Goal: Task Accomplishment & Management: Use online tool/utility

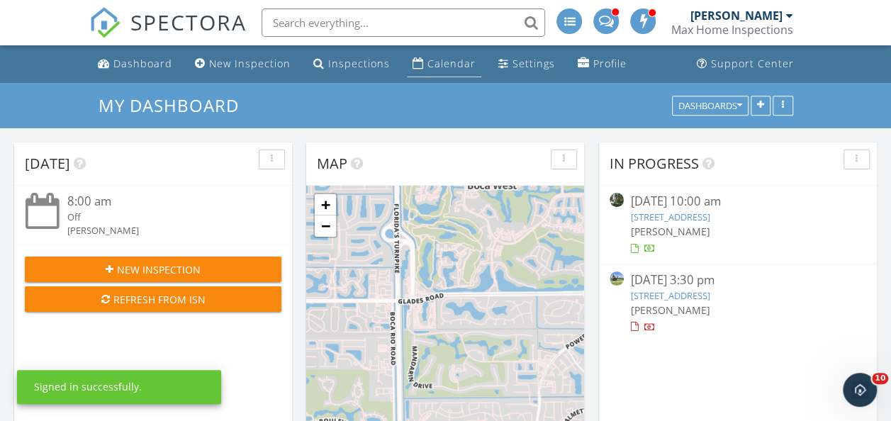
click at [453, 66] on div "Calendar" at bounding box center [451, 63] width 48 height 13
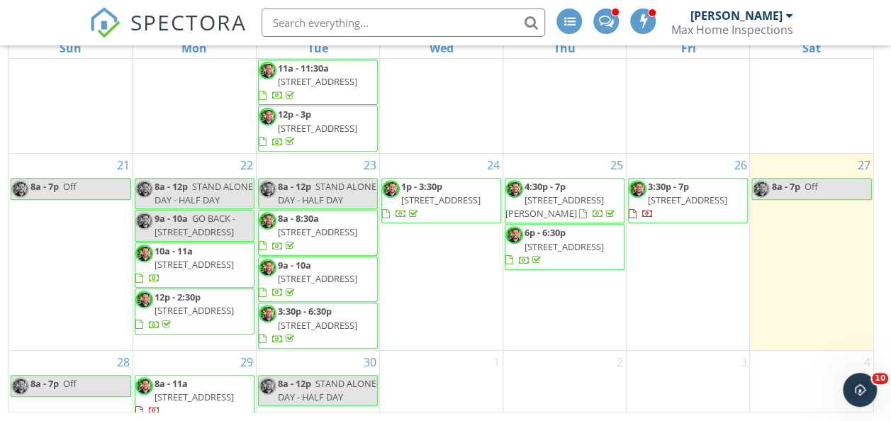
scroll to position [601, 0]
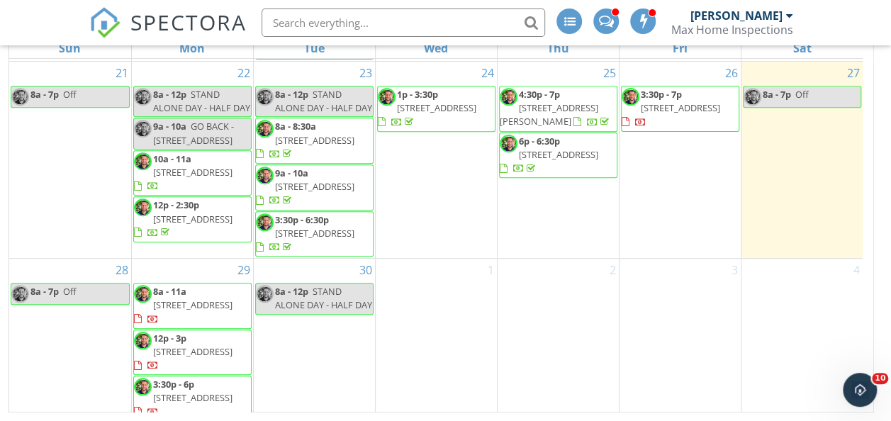
click at [648, 108] on span "5820 SW 17th St, Plantation 33317" at bounding box center [670, 114] width 98 height 26
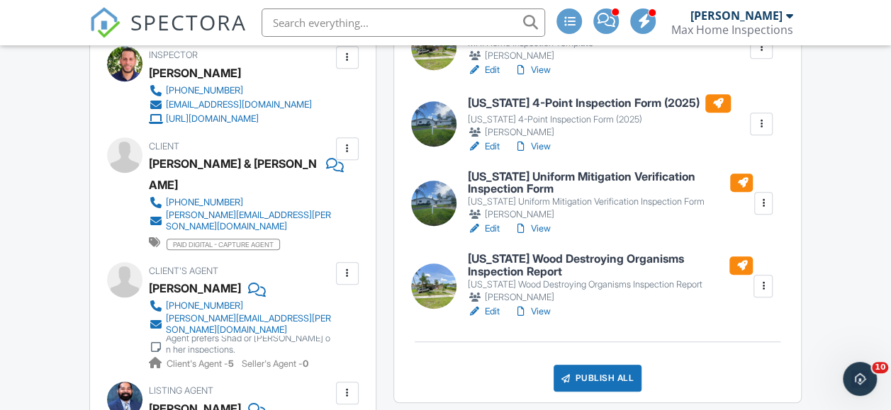
scroll to position [496, 0]
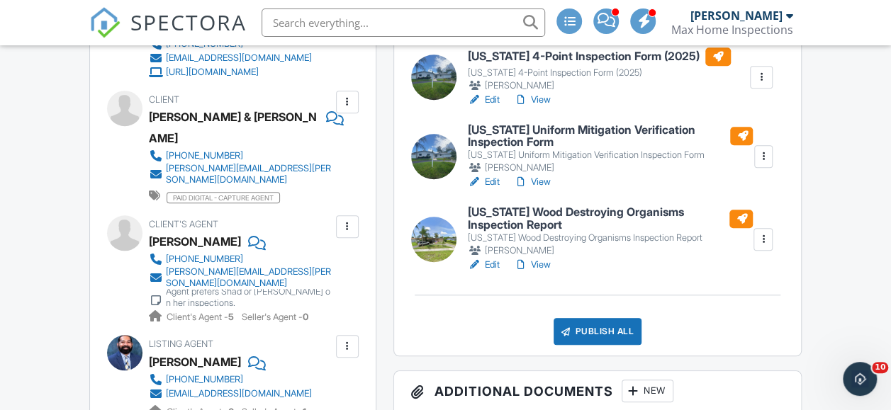
click at [542, 266] on link "View" at bounding box center [532, 265] width 37 height 14
click at [541, 186] on link "View" at bounding box center [532, 182] width 37 height 14
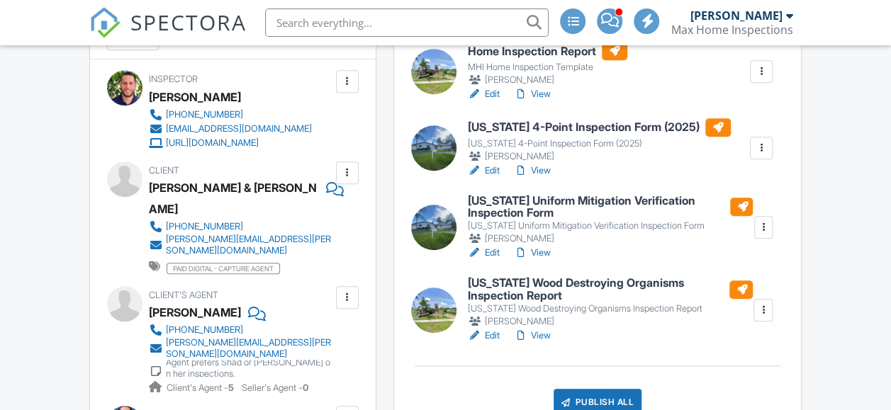
click at [546, 170] on link "View" at bounding box center [532, 171] width 37 height 14
click at [545, 253] on link "View" at bounding box center [532, 253] width 37 height 14
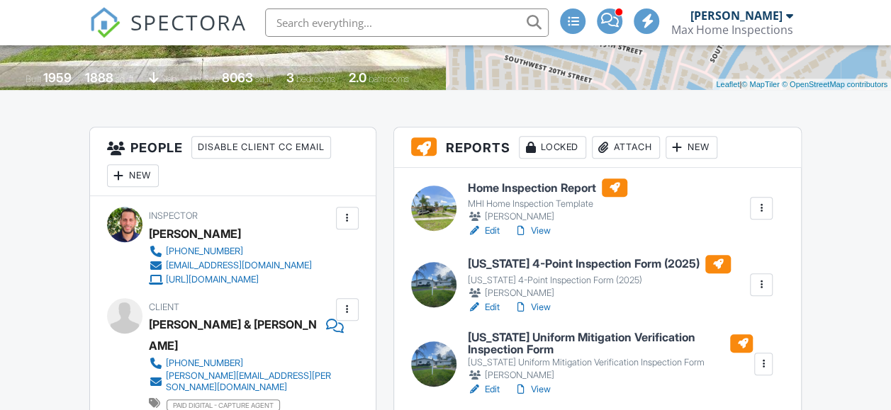
scroll to position [283, 0]
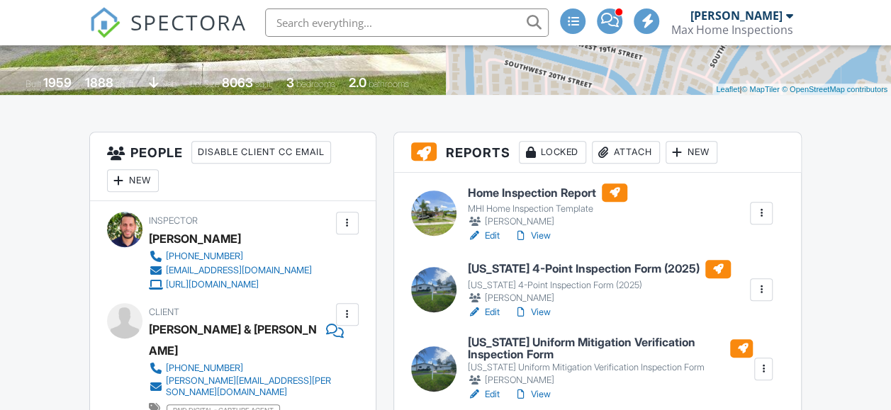
click at [544, 233] on link "View" at bounding box center [532, 236] width 37 height 14
click at [547, 233] on link "View" at bounding box center [532, 236] width 37 height 14
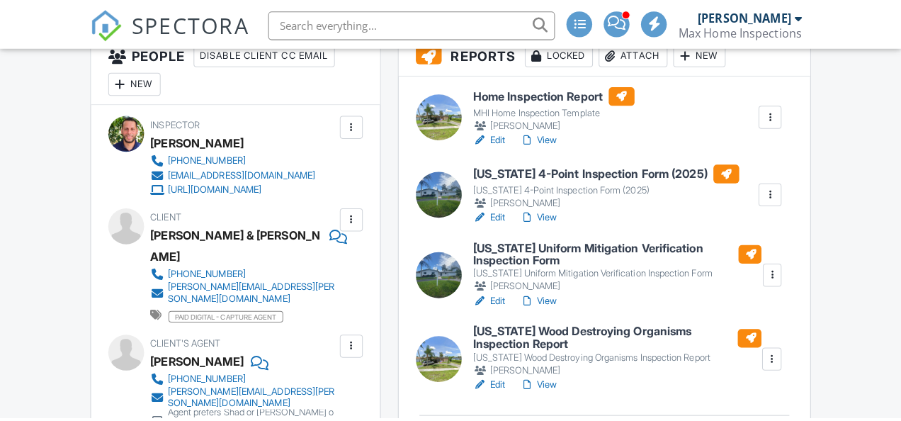
scroll to position [496, 0]
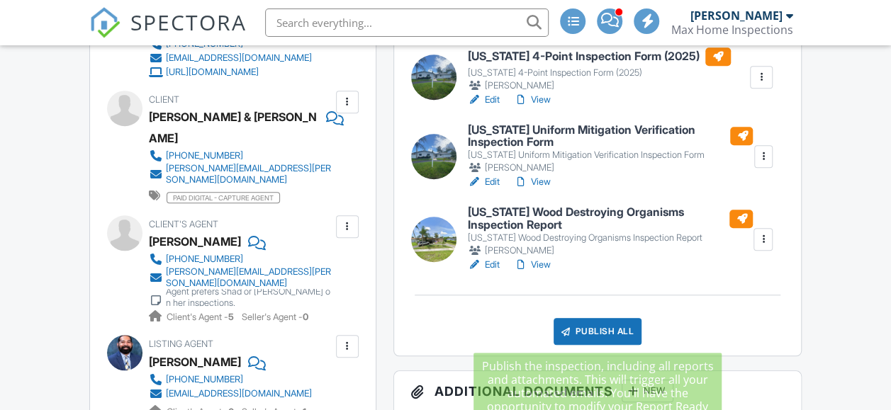
click at [602, 338] on div "Publish All" at bounding box center [597, 331] width 89 height 27
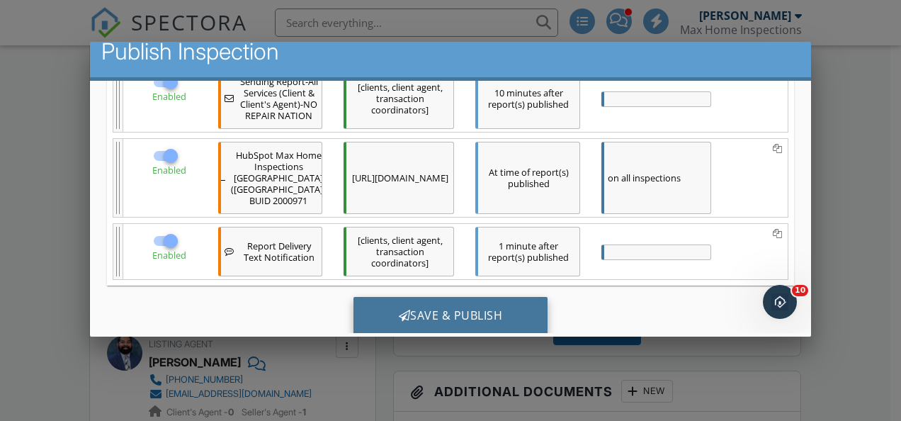
scroll to position [427, 0]
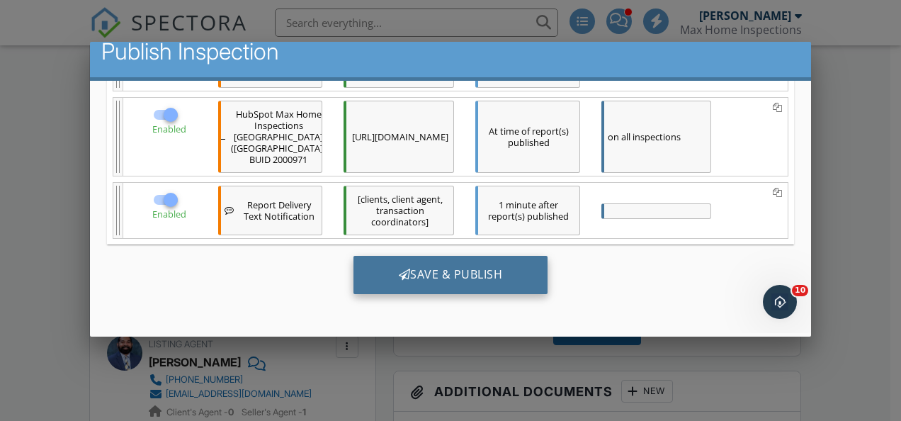
click at [496, 278] on div "Save & Publish" at bounding box center [451, 275] width 195 height 38
